Goal: Task Accomplishment & Management: Use online tool/utility

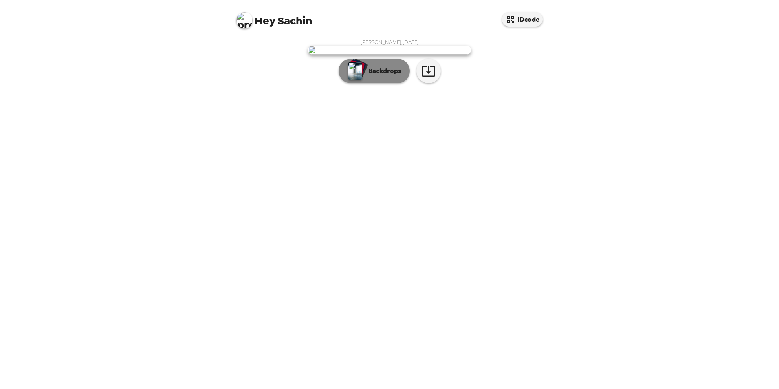
click at [355, 80] on img "button" at bounding box center [355, 71] width 14 height 18
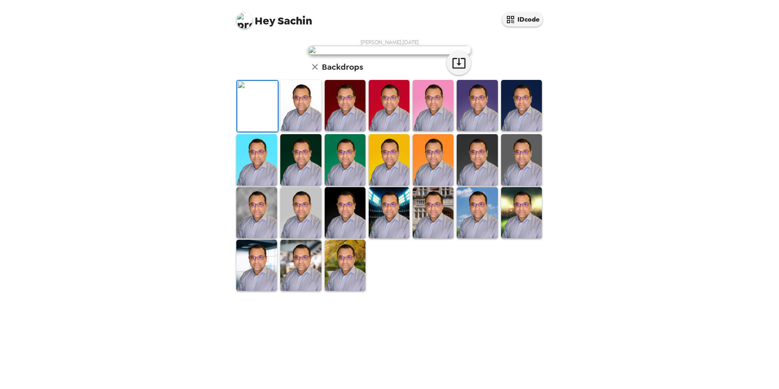
click at [251, 132] on img at bounding box center [257, 106] width 41 height 51
click at [298, 131] on img at bounding box center [300, 105] width 41 height 51
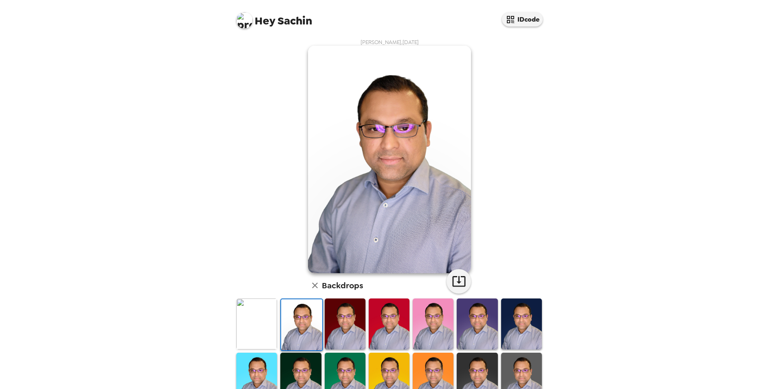
click at [258, 382] on img at bounding box center [256, 378] width 41 height 51
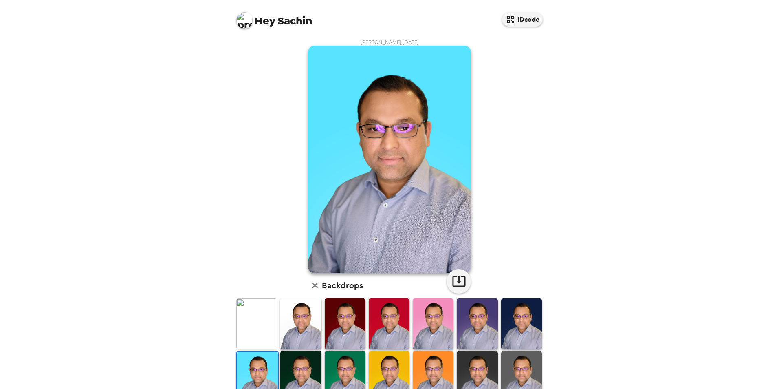
click at [295, 371] on img at bounding box center [300, 376] width 41 height 51
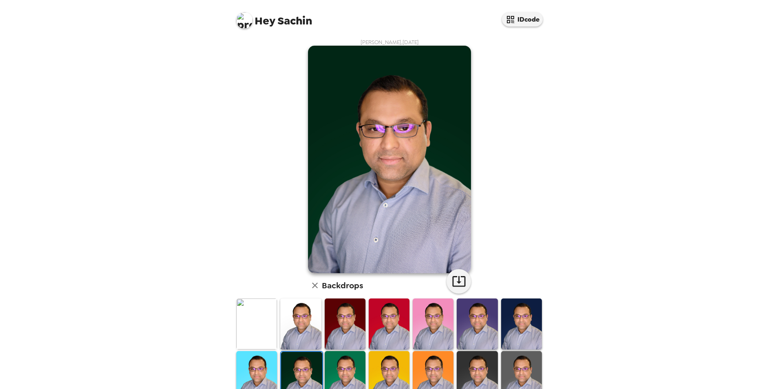
click at [342, 373] on img at bounding box center [345, 376] width 41 height 51
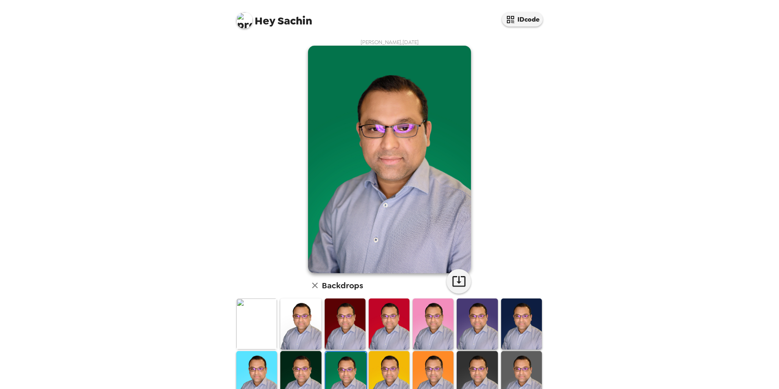
click at [385, 371] on img at bounding box center [389, 376] width 41 height 51
